Goal: Navigation & Orientation: Go to known website

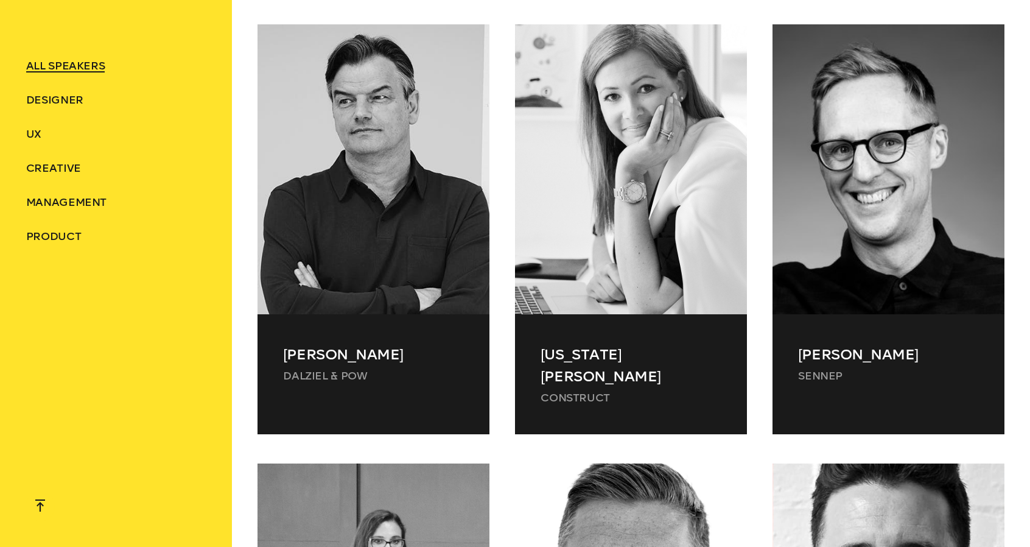
scroll to position [7307, 0]
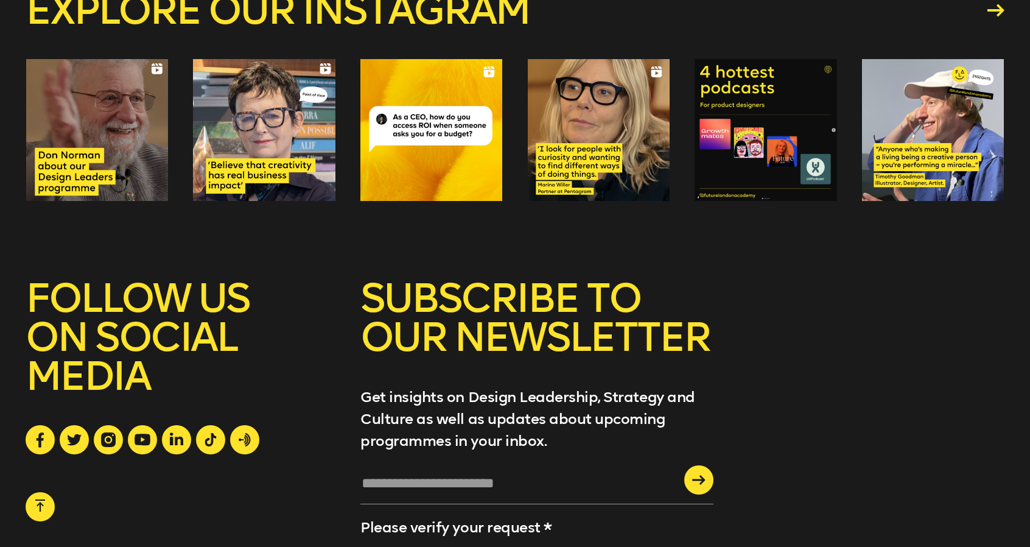
scroll to position [2563, 0]
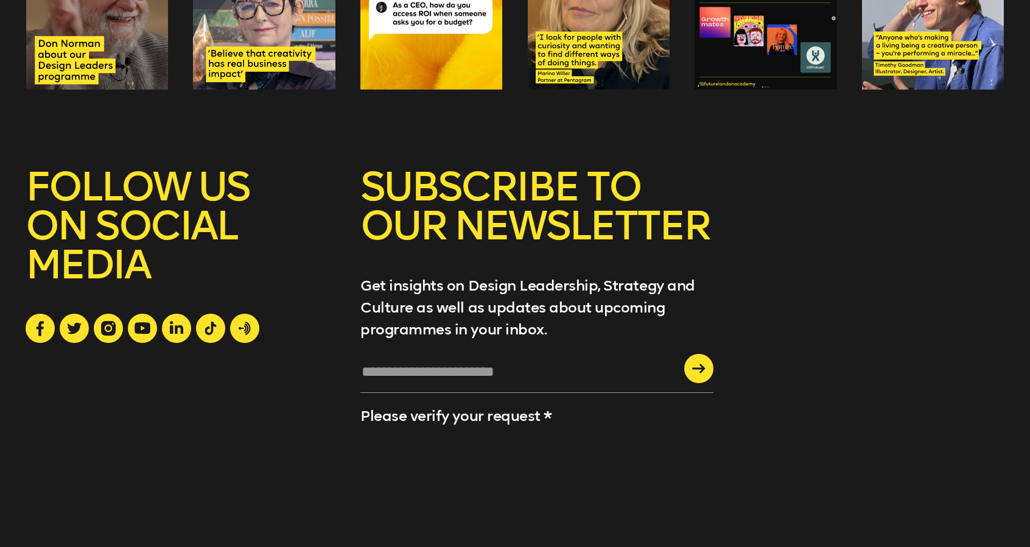
scroll to position [4833, 0]
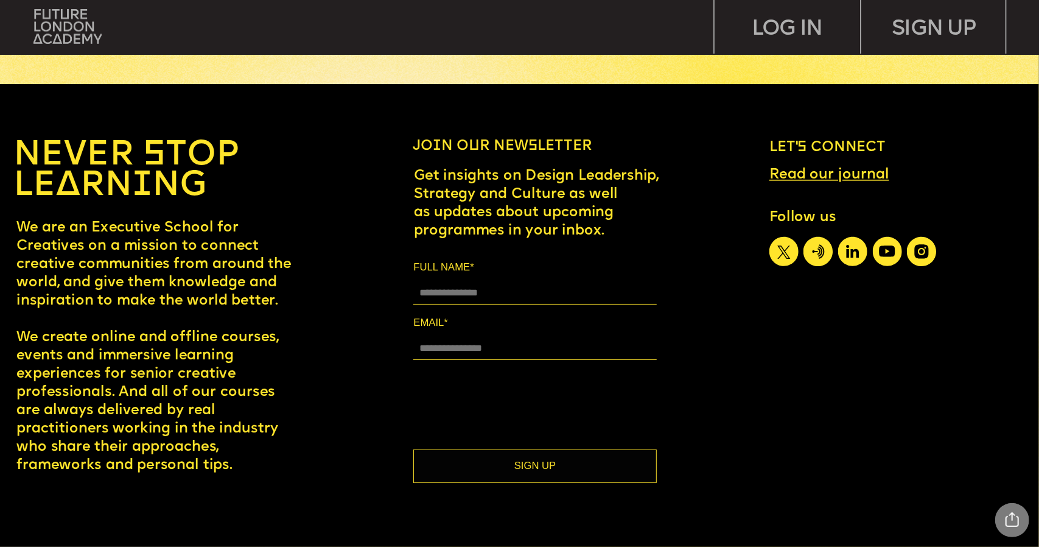
scroll to position [6470, 0]
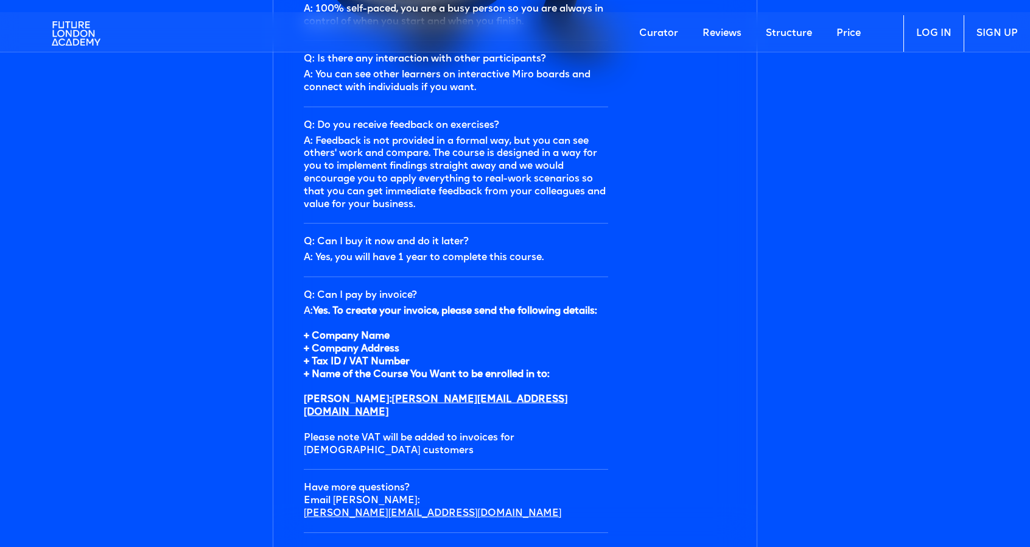
scroll to position [3819, 0]
